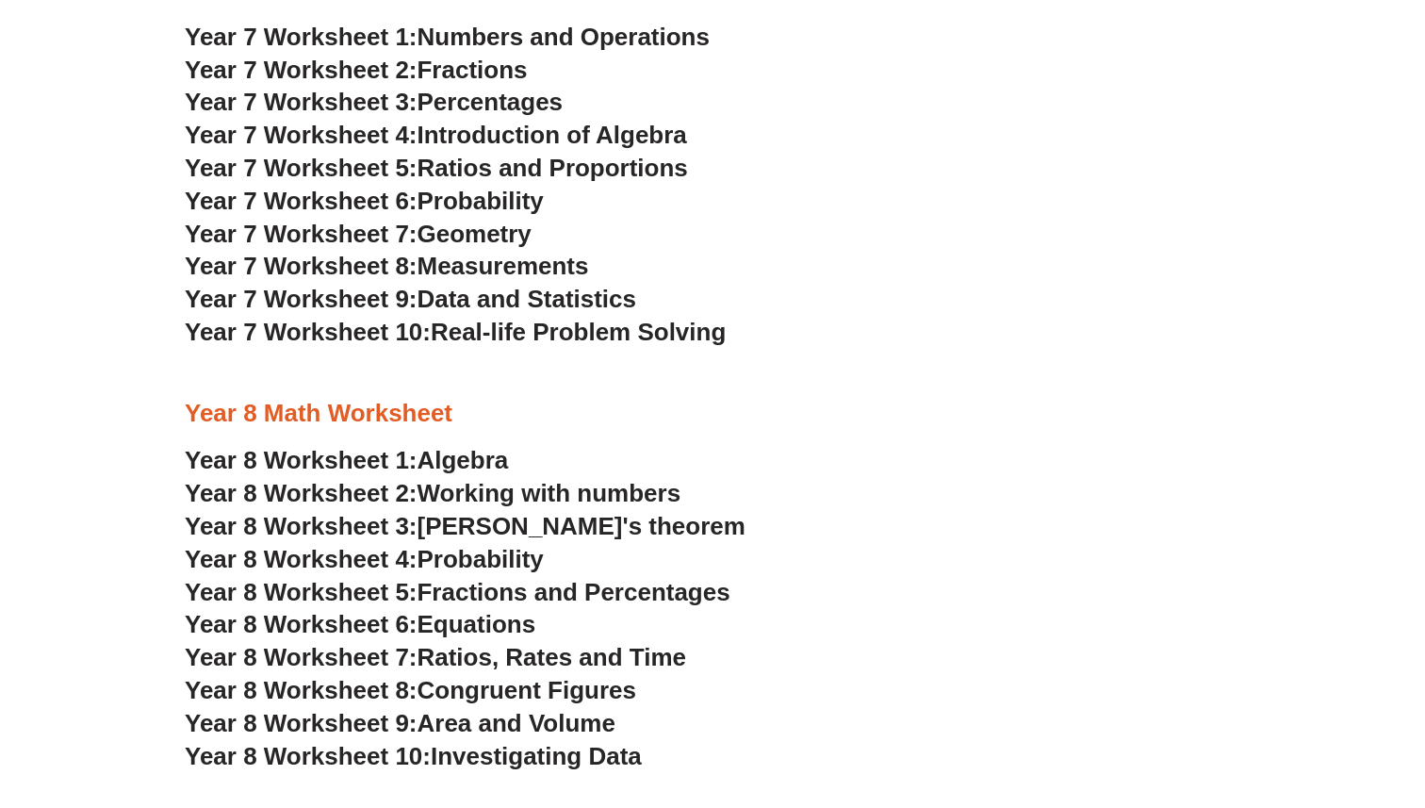
scroll to position [4751, 0]
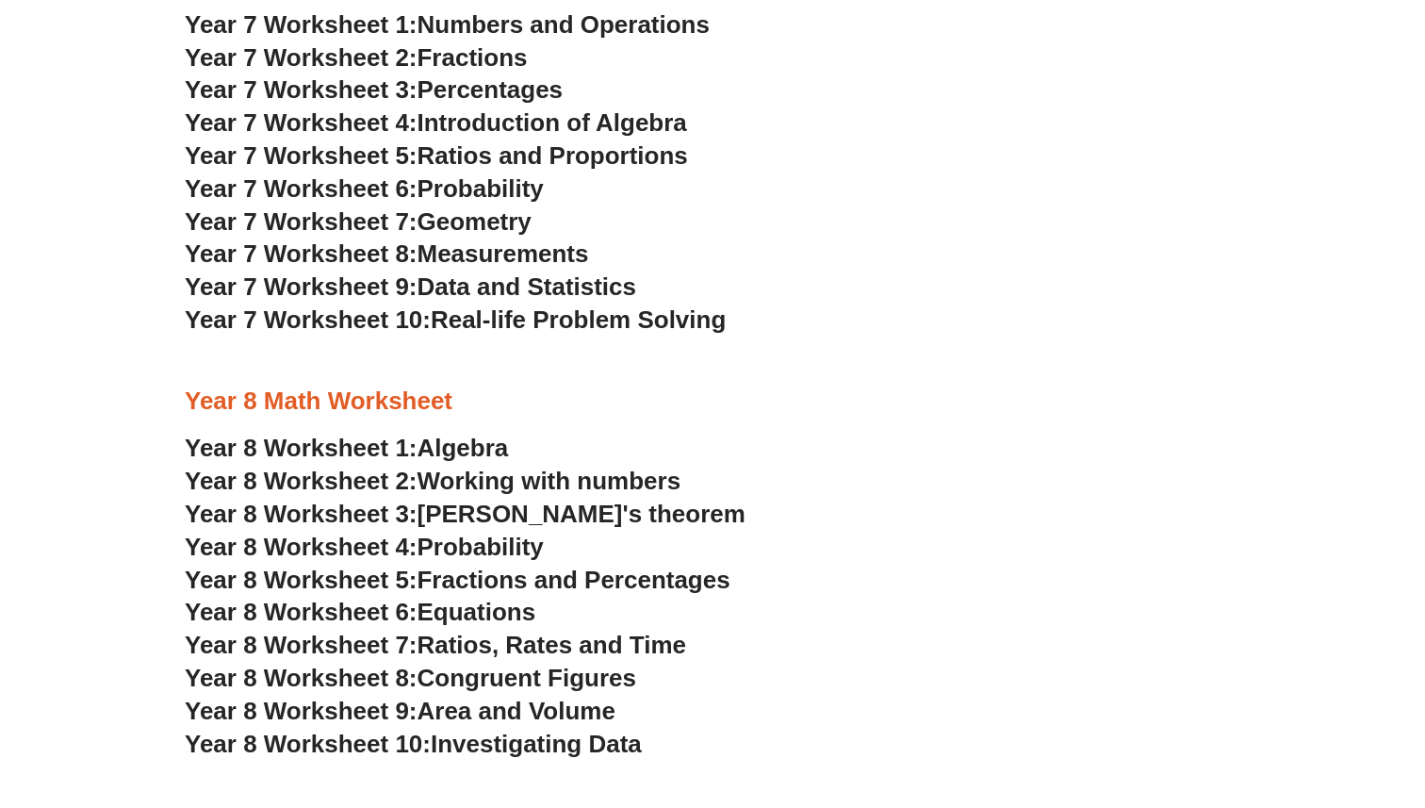
click at [128, 475] on section "NSW Selective High Schools Practice Worksheets Topic 1: Weight Measurement Topi…" at bounding box center [712, 271] width 1425 height 1903
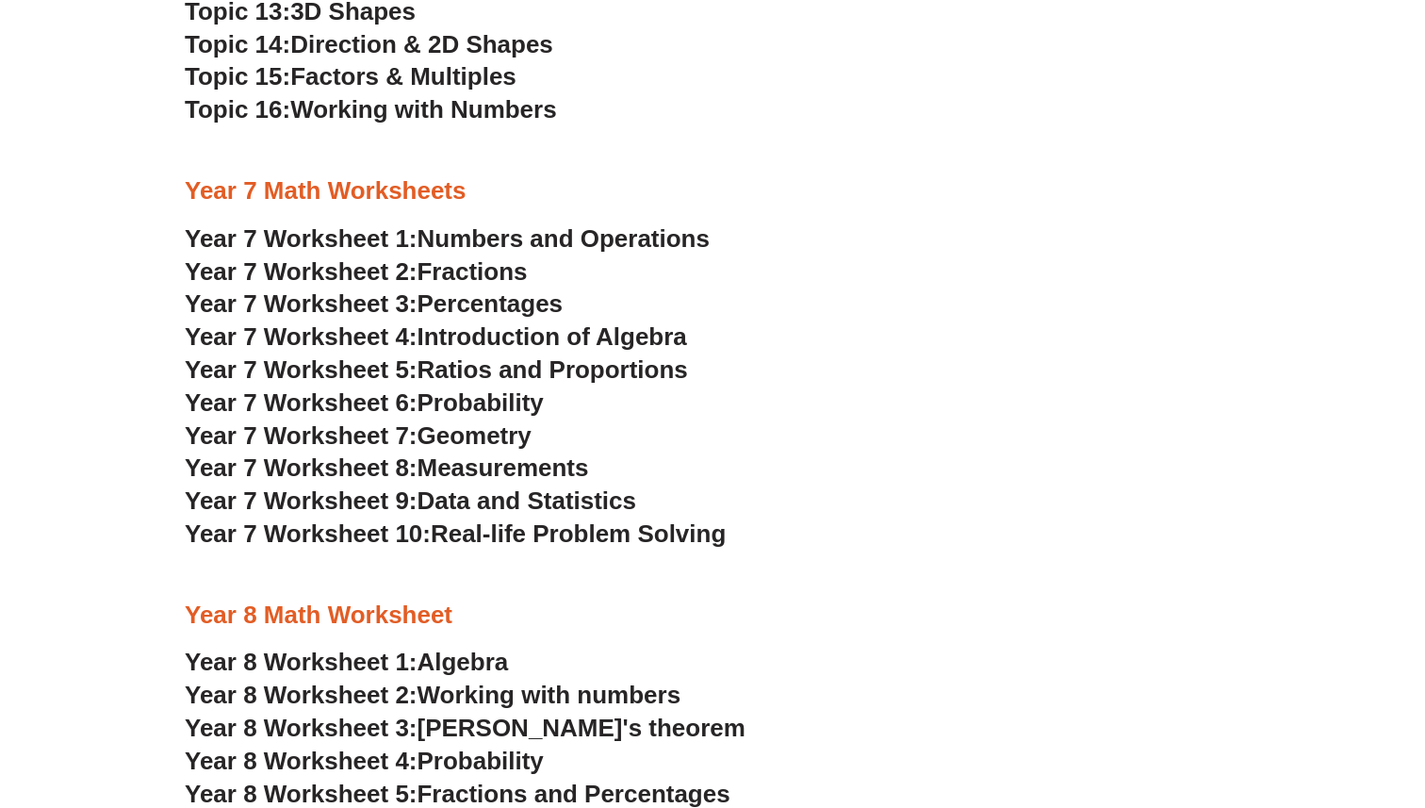
scroll to position [4536, 0]
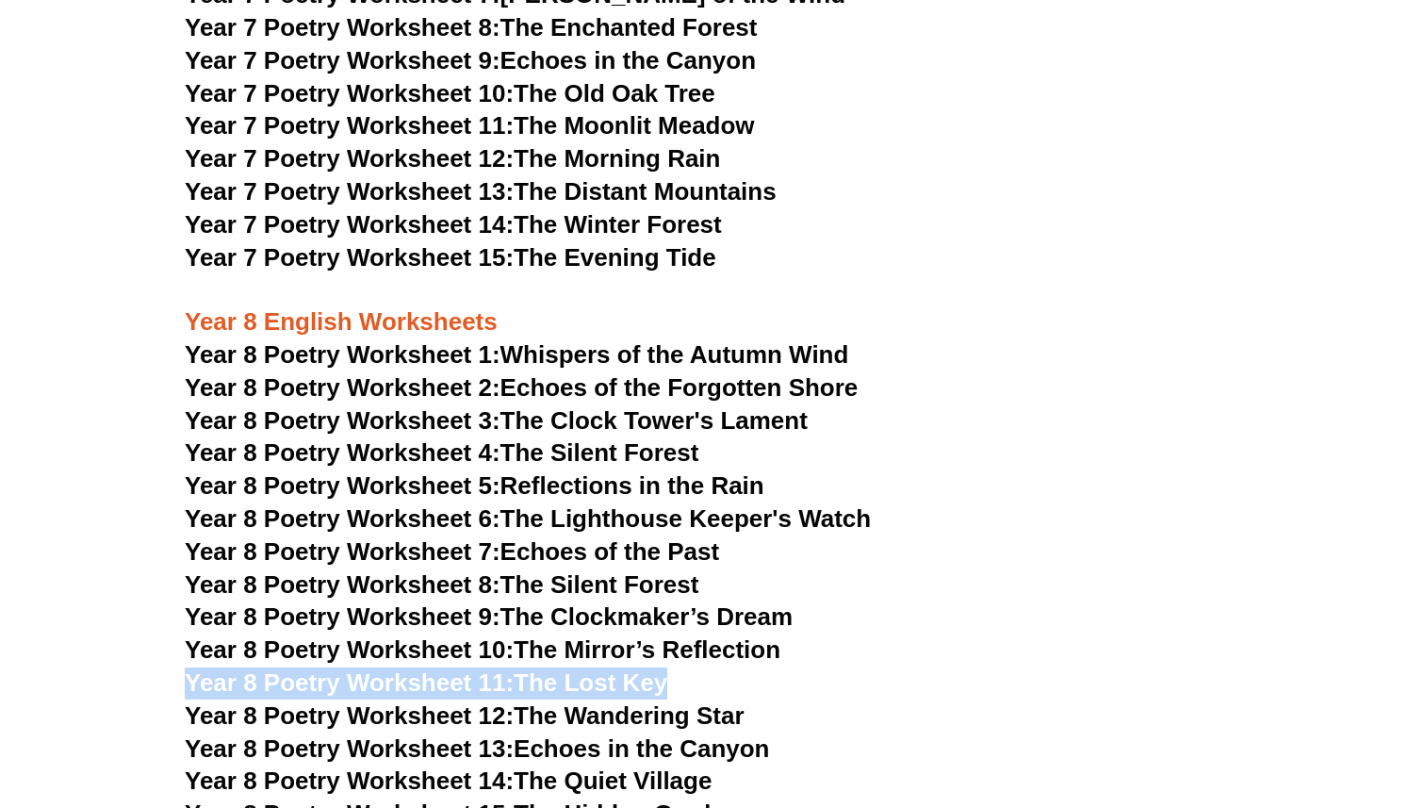
click at [924, 372] on h3 "Year 8 Poetry Worksheet 2: Echoes of the Forgotten Shore" at bounding box center [713, 388] width 1056 height 32
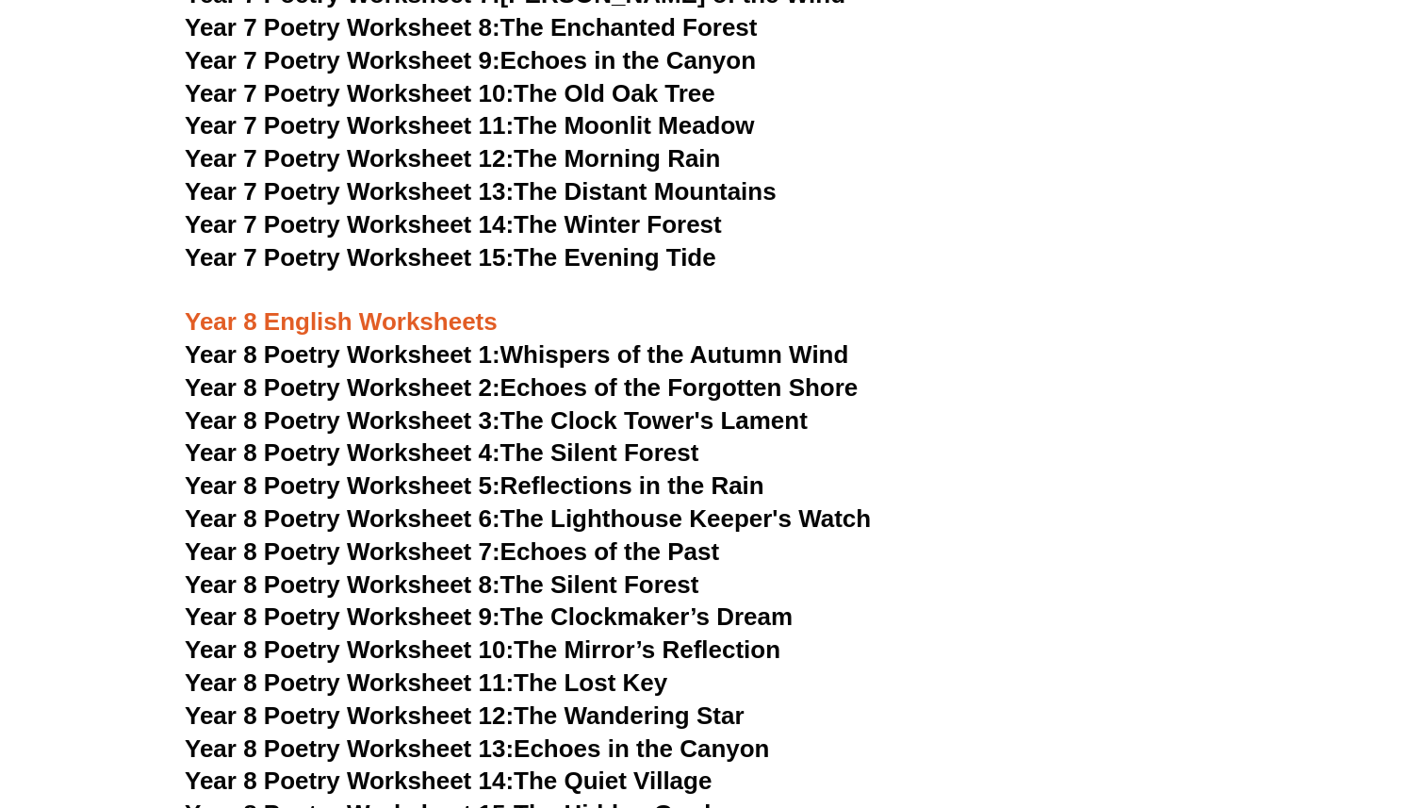
click at [965, 274] on h3 "Year 8 English Worksheets" at bounding box center [713, 306] width 1056 height 64
